Goal: Entertainment & Leisure: Consume media (video, audio)

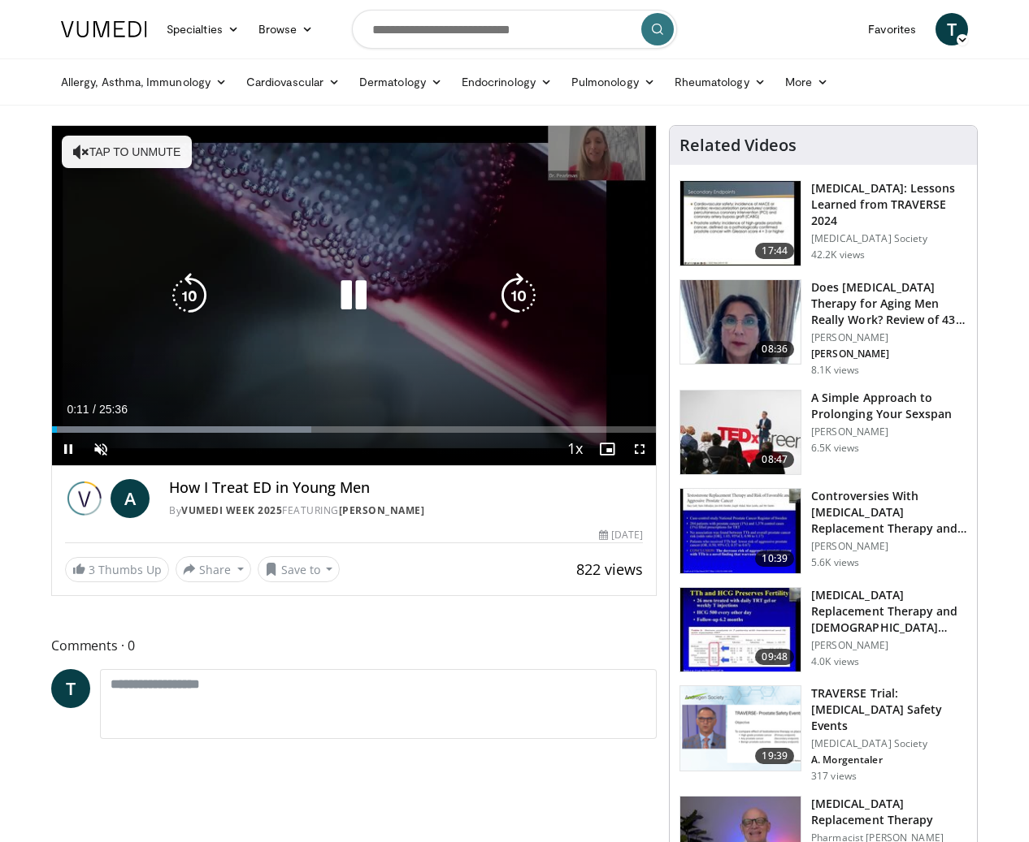
click at [151, 144] on button "Tap to unmute" at bounding box center [127, 152] width 130 height 32
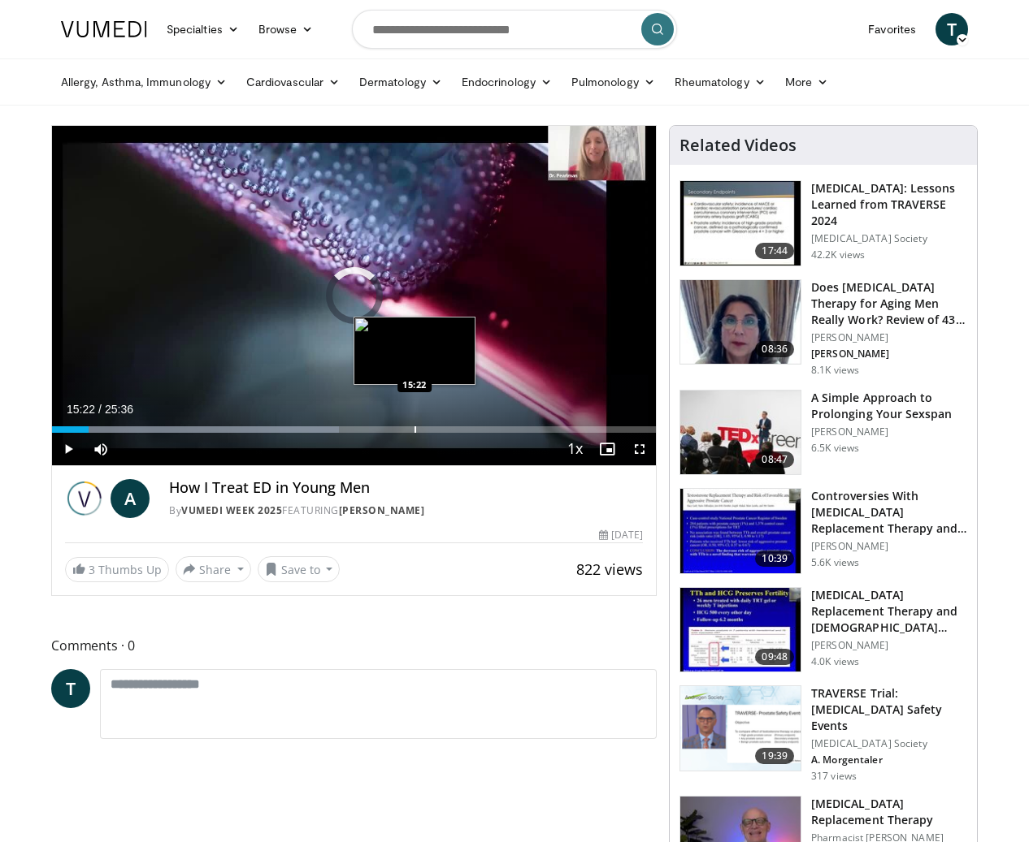
click at [414, 429] on div "Progress Bar" at bounding box center [415, 430] width 2 height 6
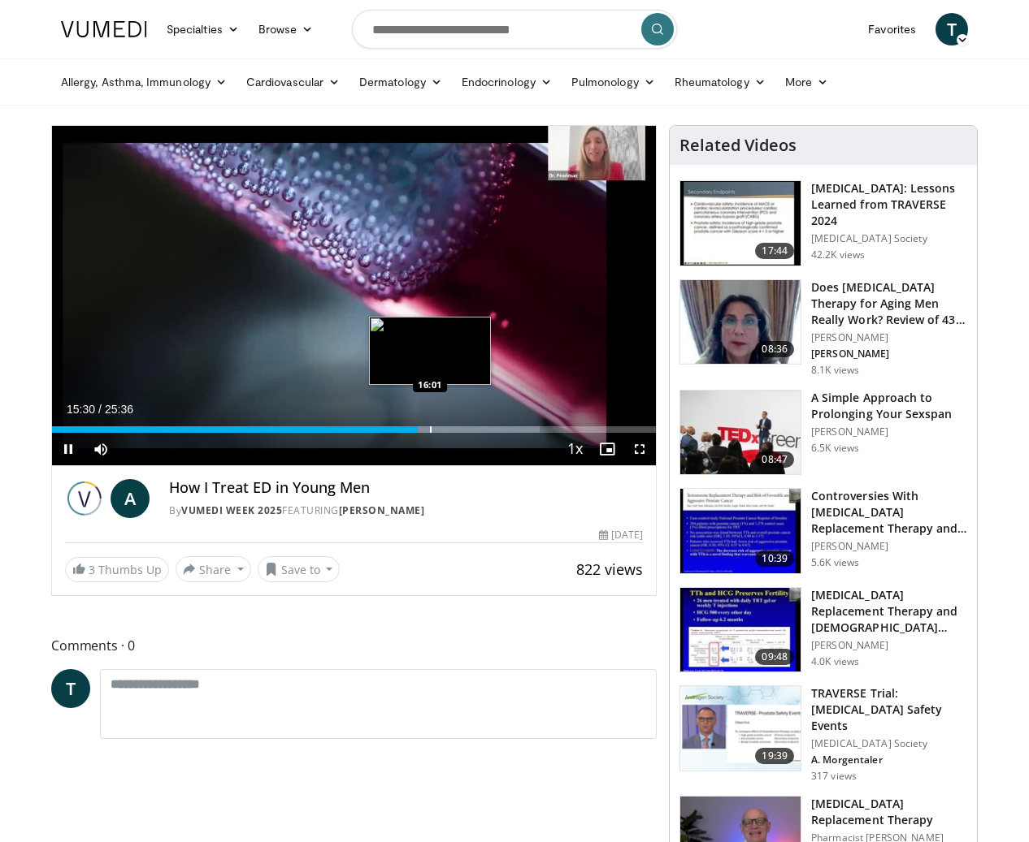
click at [430, 428] on div "Progress Bar" at bounding box center [431, 430] width 2 height 6
click at [451, 430] on div "Progress Bar" at bounding box center [452, 430] width 2 height 6
click at [464, 431] on div "Progress Bar" at bounding box center [465, 430] width 2 height 6
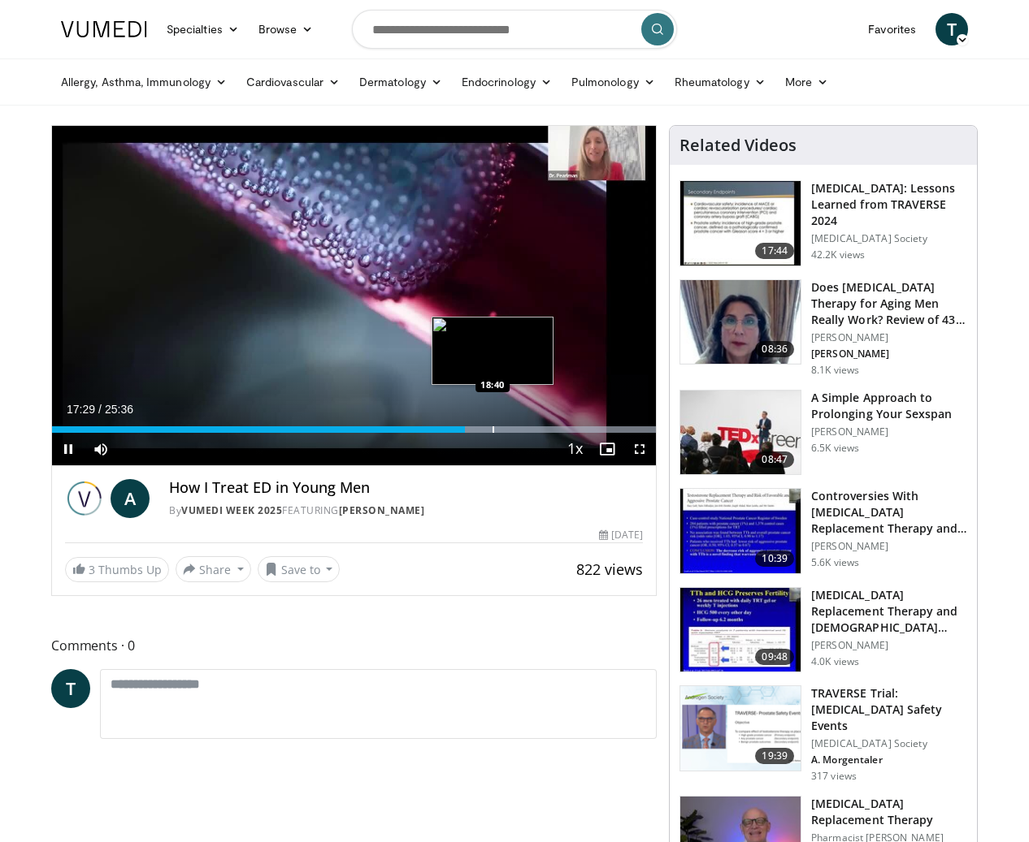
click at [492, 431] on div "Progress Bar" at bounding box center [493, 430] width 2 height 6
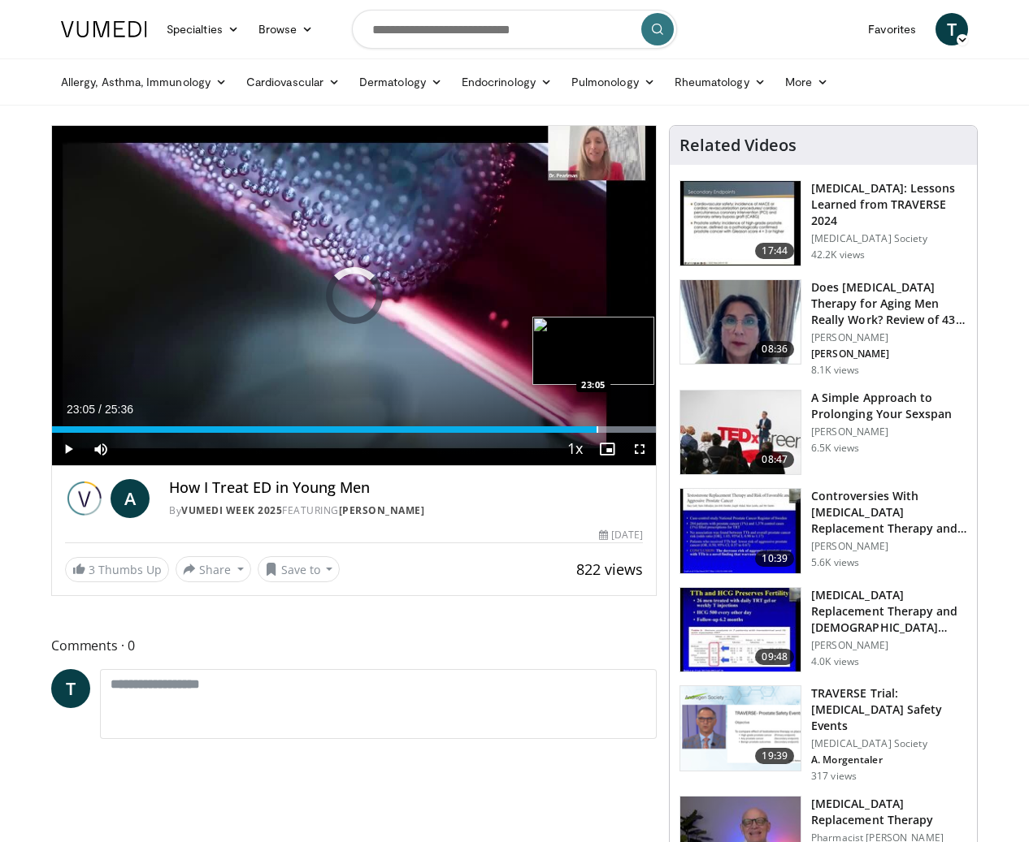
click at [596, 430] on div "Progress Bar" at bounding box center [597, 430] width 2 height 6
click at [617, 430] on div "Progress Bar" at bounding box center [618, 430] width 2 height 6
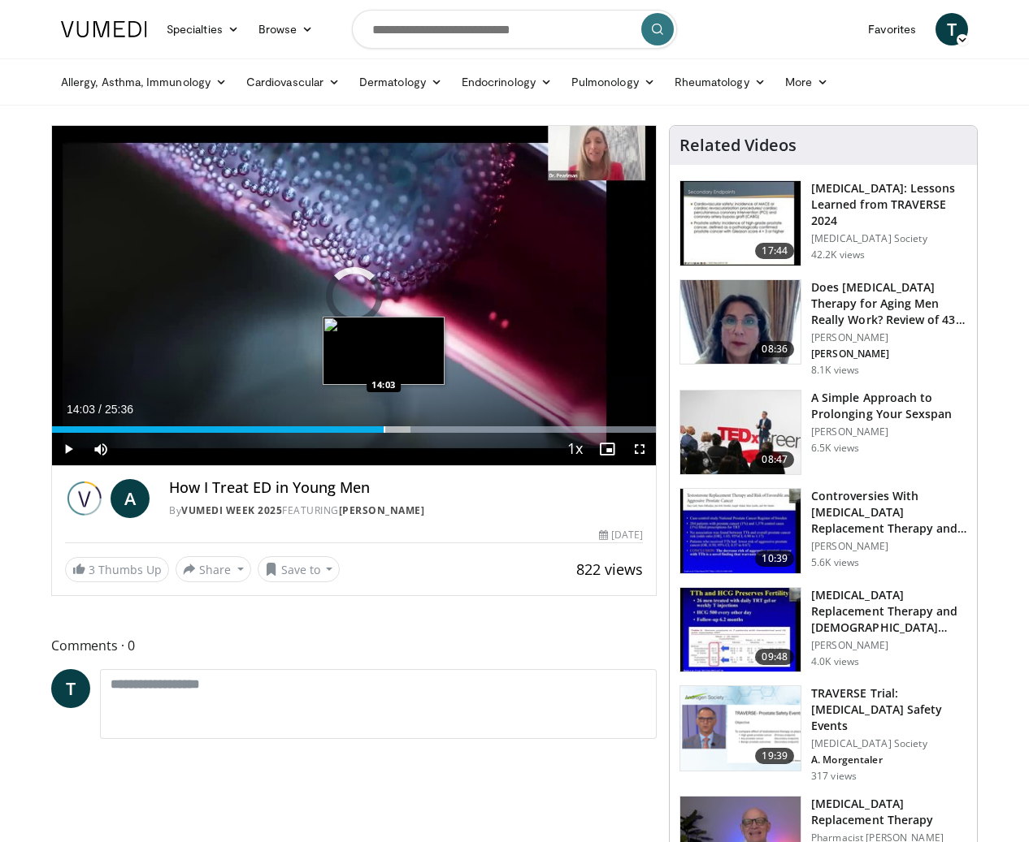
click at [383, 427] on div "Progress Bar" at bounding box center [384, 430] width 2 height 6
click at [340, 427] on div "Progress Bar" at bounding box center [341, 430] width 2 height 6
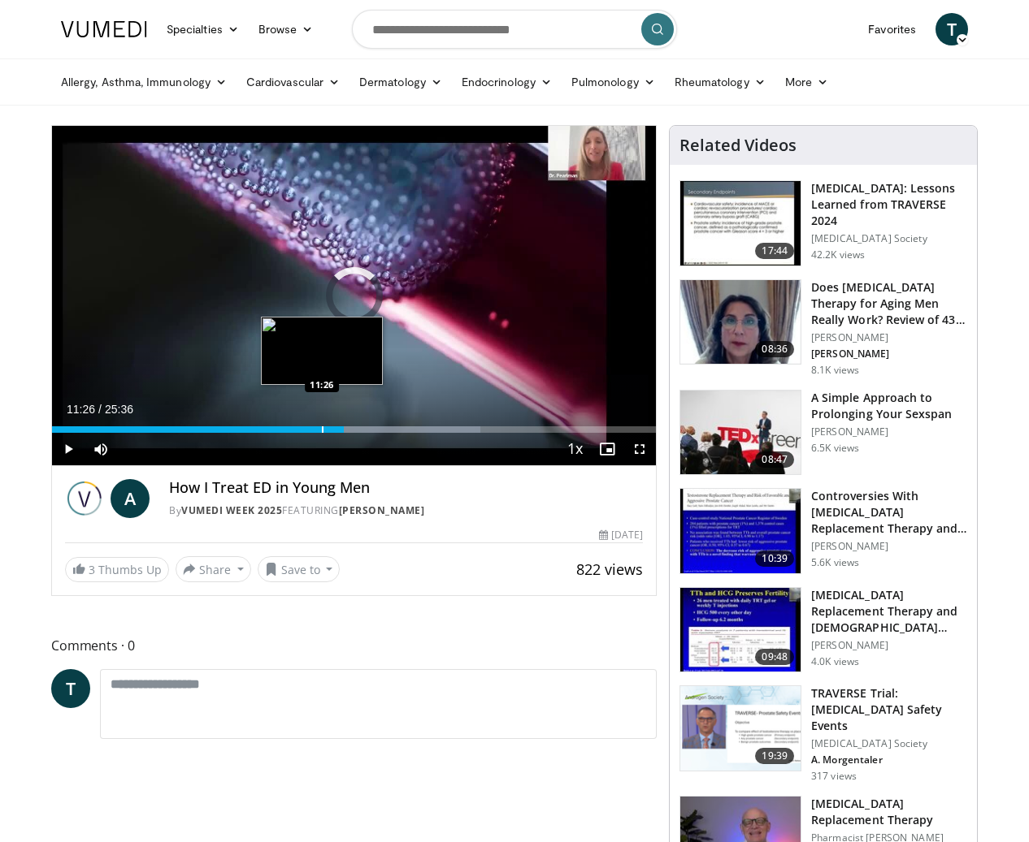
click at [322, 431] on div "Progress Bar" at bounding box center [323, 430] width 2 height 6
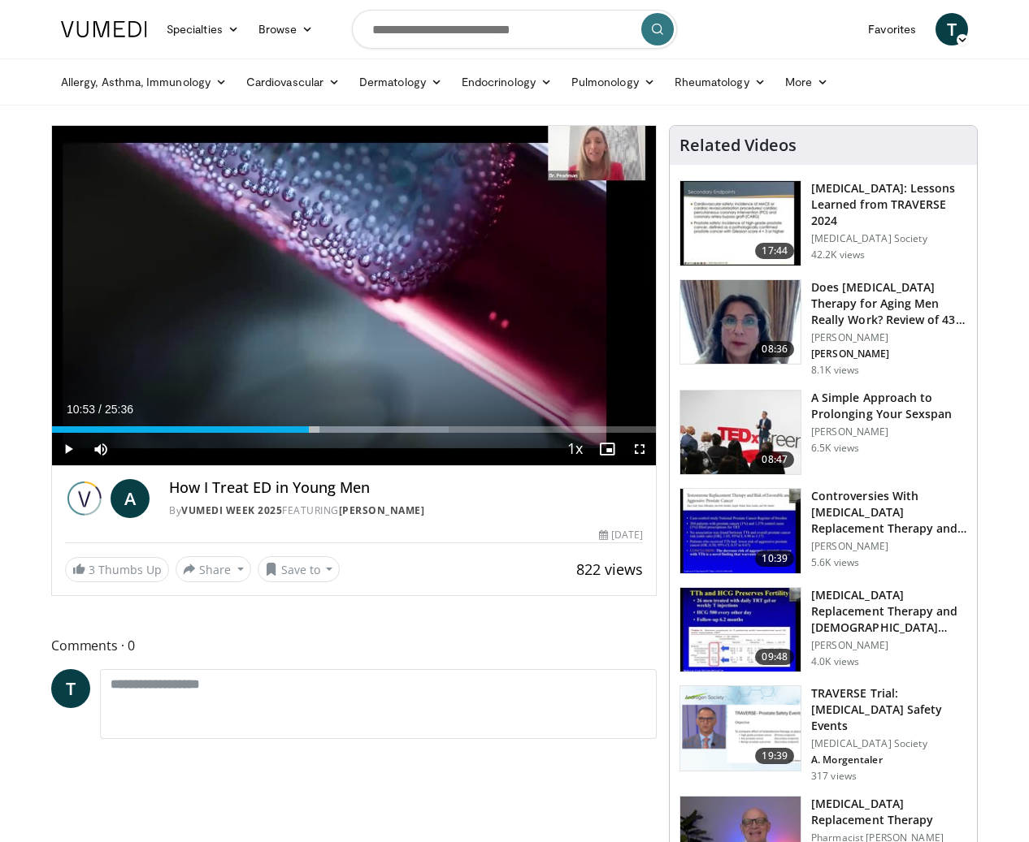
click at [309, 431] on div "Progress Bar" at bounding box center [310, 430] width 2 height 6
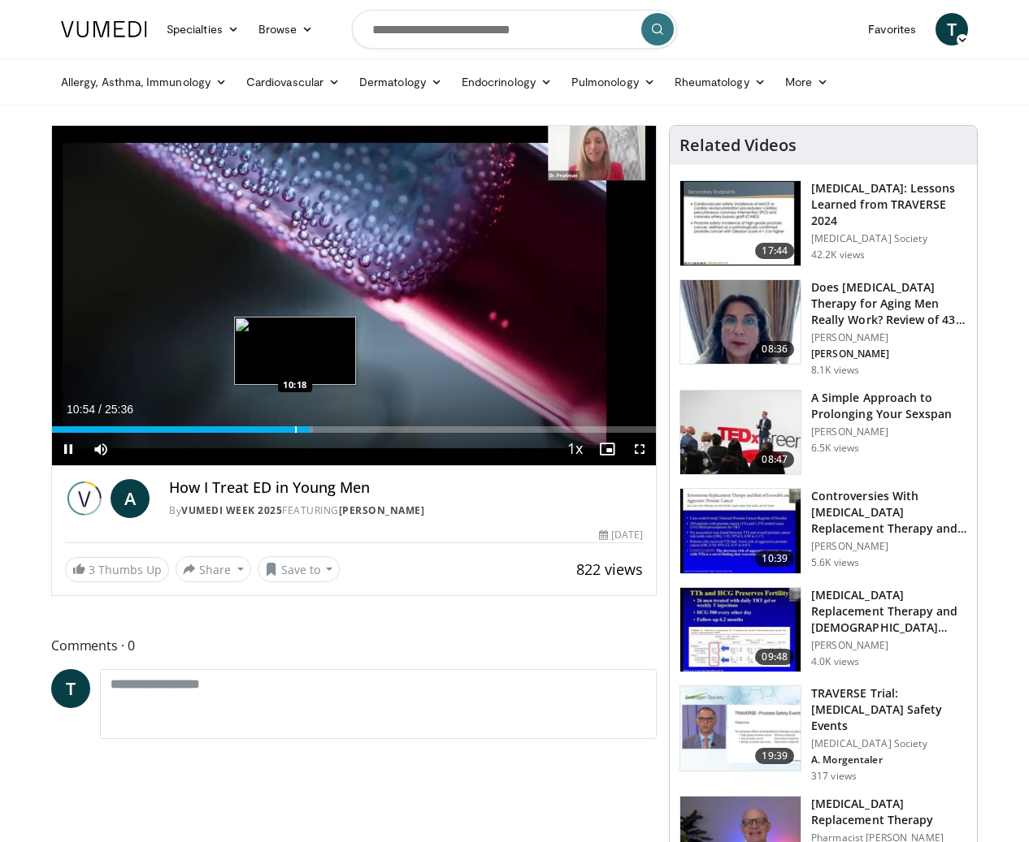
click at [295, 428] on div "Progress Bar" at bounding box center [296, 430] width 2 height 6
click at [288, 428] on div "Progress Bar" at bounding box center [289, 430] width 2 height 6
click at [275, 427] on div "Progress Bar" at bounding box center [276, 430] width 2 height 6
click at [263, 427] on div "Progress Bar" at bounding box center [264, 430] width 2 height 6
